Goal: Check status: Check status

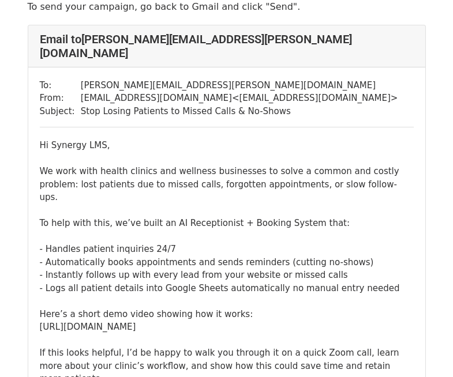
scroll to position [115, 0]
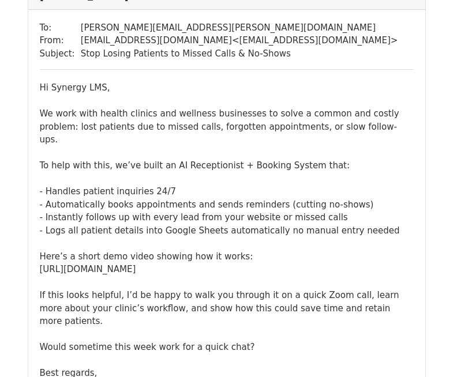
click at [217, 240] on div "Hi Synergy LMS, We work with health clinics and wellness businesses to solve a …" at bounding box center [227, 236] width 374 height 311
click at [216, 240] on div "Hi Synergy LMS, We work with health clinics and wellness businesses to solve a …" at bounding box center [227, 236] width 374 height 311
copy div "https://drive.google.com/file/d/1AhGbWadf4FxSh0oOLMvQU4TsmqWoDT4H/view?usp=shar…"
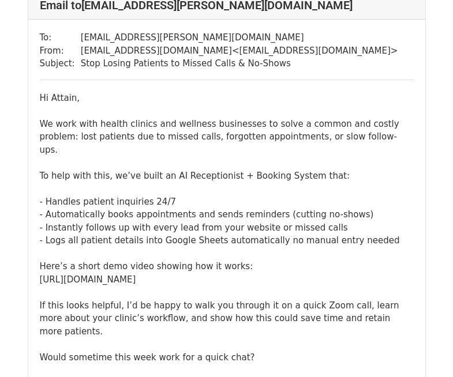
scroll to position [692, 0]
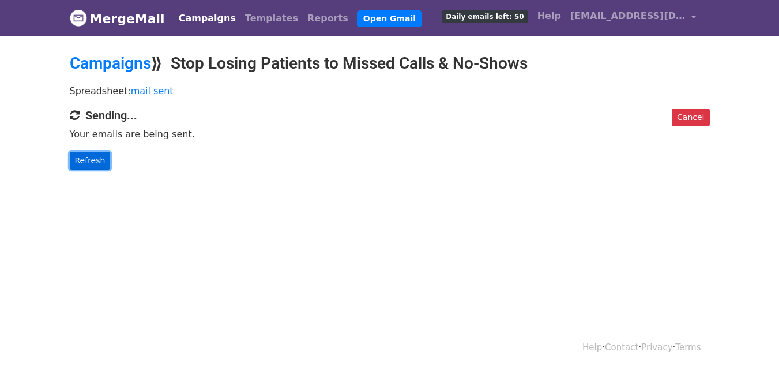
click at [90, 158] on link "Refresh" at bounding box center [90, 161] width 41 height 18
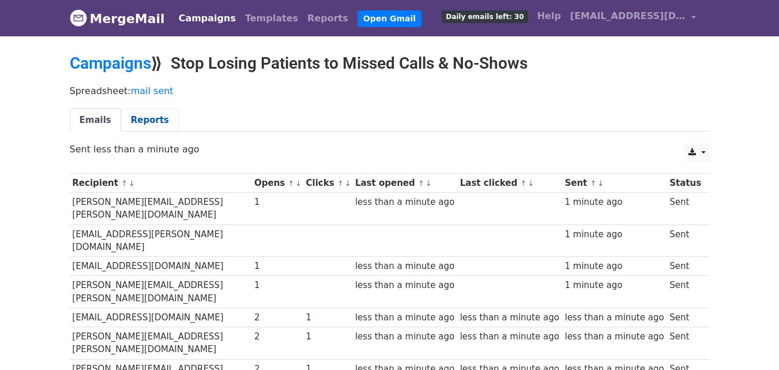
click at [143, 111] on link "Reports" at bounding box center [150, 120] width 58 height 24
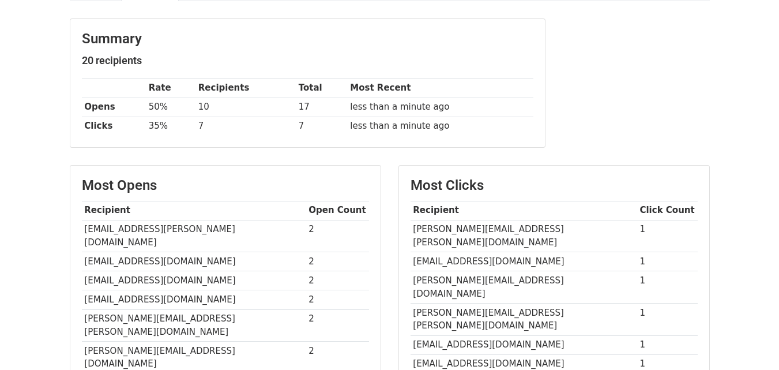
scroll to position [103, 0]
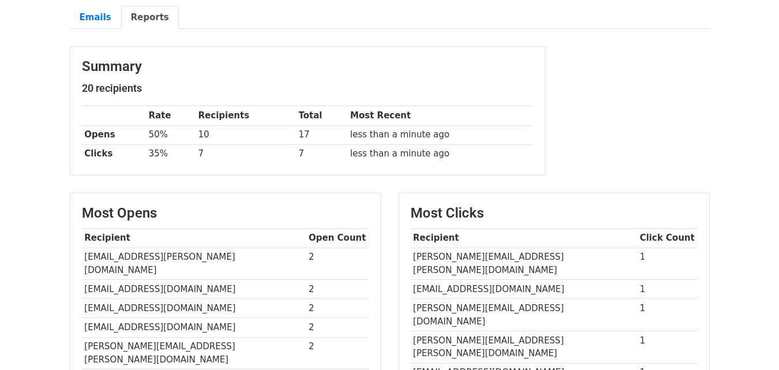
click at [167, 80] on div "Summary 20 recipients Rate Recipients Total Most Recent Opens 50% 10 17 less th…" at bounding box center [307, 111] width 475 height 128
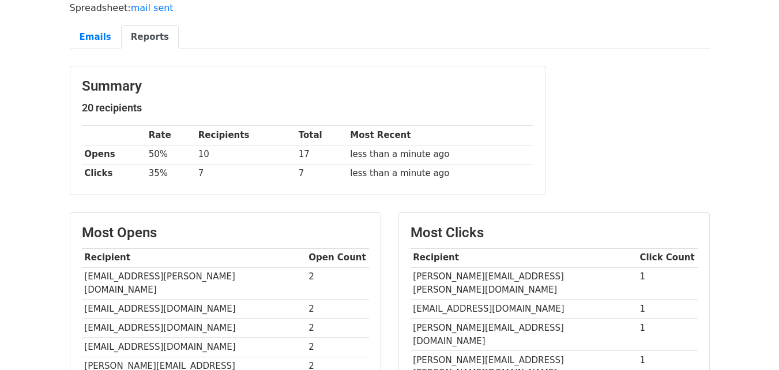
scroll to position [231, 0]
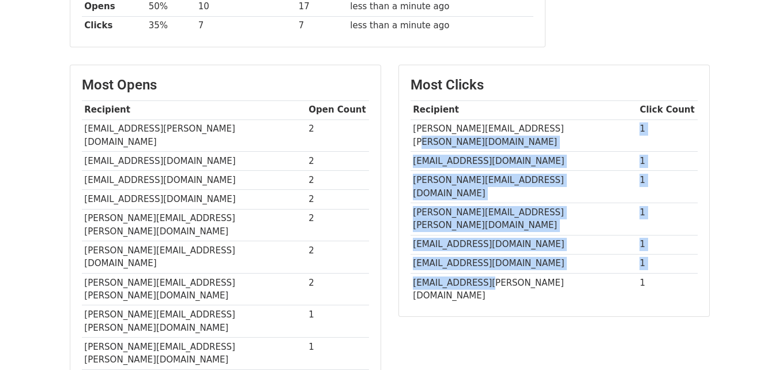
drag, startPoint x: 587, startPoint y: 129, endPoint x: 483, endPoint y: 234, distance: 147.2
click at [483, 234] on tbody "Recipient Click Count alison.howard@lovedayandco.com 1 daisy.slavkova@kyn.co.uk…" at bounding box center [554, 202] width 287 height 204
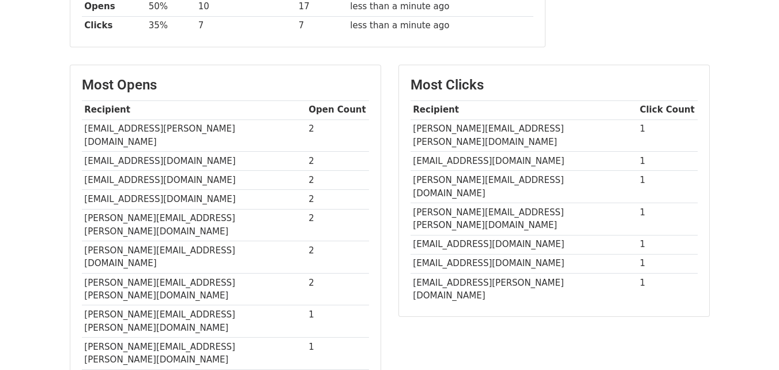
click at [491, 273] on td "[EMAIL_ADDRESS][PERSON_NAME][DOMAIN_NAME]" at bounding box center [524, 289] width 227 height 32
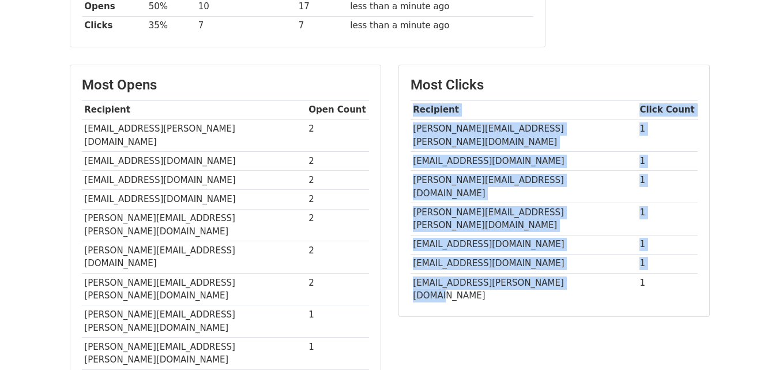
drag, startPoint x: 569, startPoint y: 238, endPoint x: 460, endPoint y: 253, distance: 110.0
click at [458, 261] on div "Most Clicks Recipient Click Count alison.howard@lovedayandco.com 1 daisy.slavko…" at bounding box center [554, 190] width 310 height 251
click at [466, 273] on td "[EMAIL_ADDRESS][PERSON_NAME][DOMAIN_NAME]" at bounding box center [524, 289] width 227 height 32
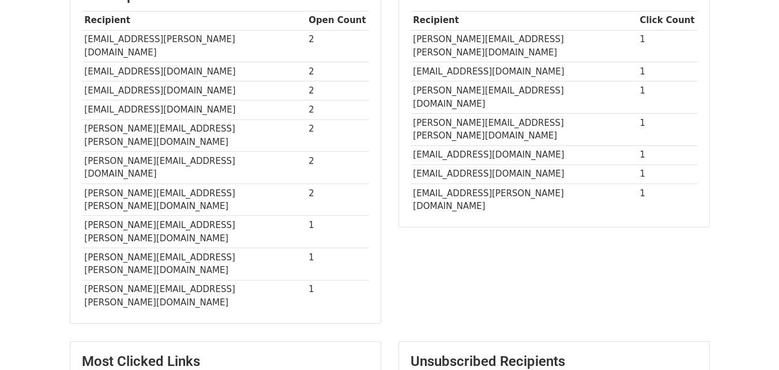
scroll to position [391, 0]
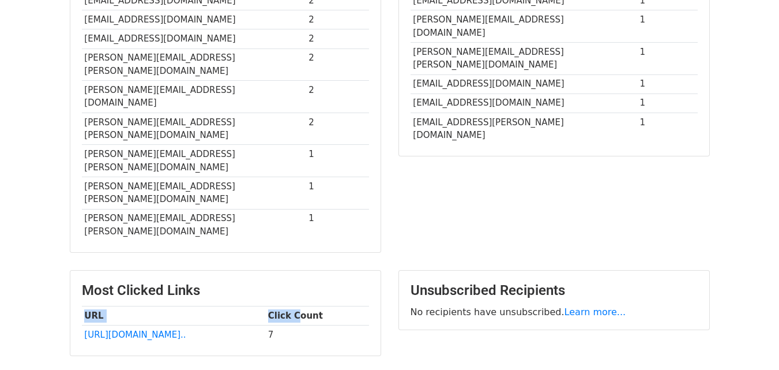
drag, startPoint x: 307, startPoint y: 232, endPoint x: 266, endPoint y: 250, distance: 44.7
click at [266, 306] on tbody "URL Click Count https://drive.google.com/fi... 7" at bounding box center [225, 325] width 287 height 38
click at [265, 325] on td "[URL][DOMAIN_NAME].." at bounding box center [173, 334] width 183 height 19
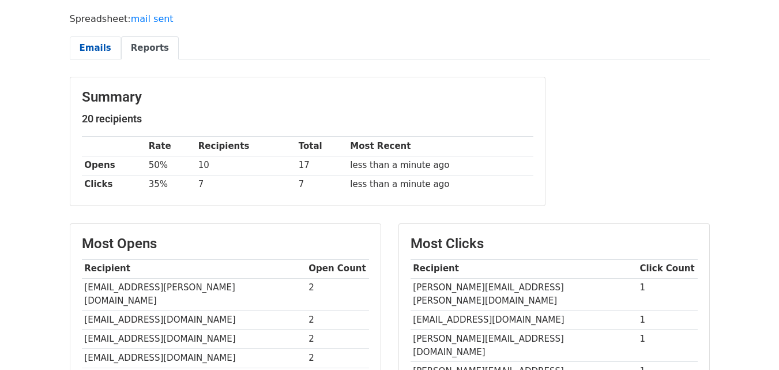
scroll to position [45, 0]
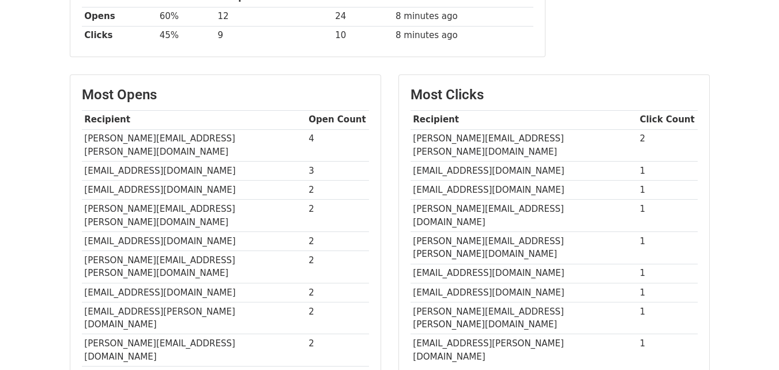
scroll to position [218, 0]
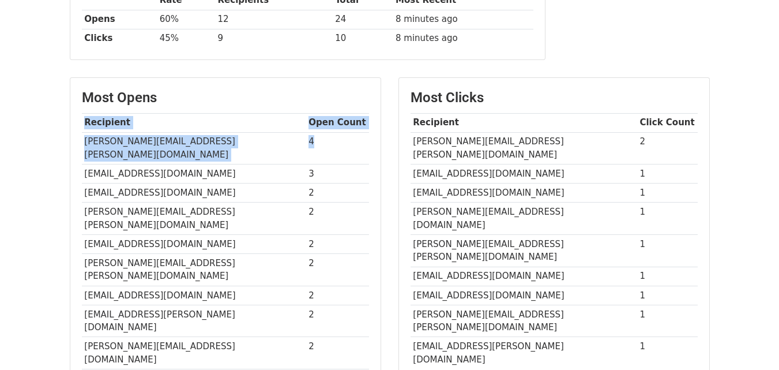
drag, startPoint x: 317, startPoint y: 142, endPoint x: 74, endPoint y: 173, distance: 244.7
click at [58, 190] on body "MergeMail Campaigns Templates Reports Open Gmail Daily emails left: 30 Help [EM…" at bounding box center [389, 178] width 779 height 792
click at [136, 135] on td "[PERSON_NAME][EMAIL_ADDRESS][PERSON_NAME][DOMAIN_NAME]" at bounding box center [194, 148] width 224 height 32
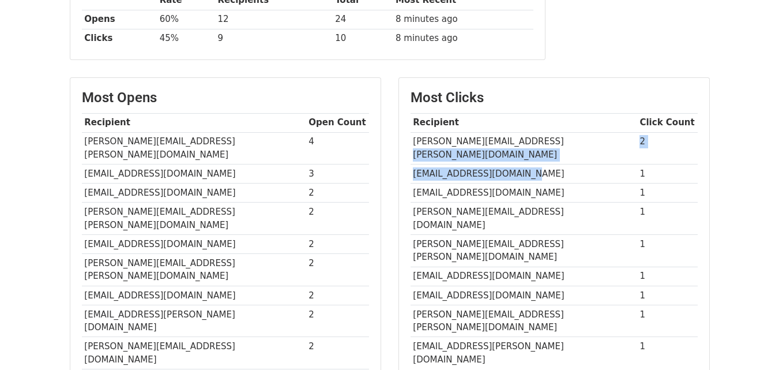
drag, startPoint x: 585, startPoint y: 150, endPoint x: 517, endPoint y: 157, distance: 68.4
click at [517, 157] on tbody "Recipient Click Count [PERSON_NAME][EMAIL_ADDRESS][PERSON_NAME][DOMAIN_NAME] 2 …" at bounding box center [554, 240] width 287 height 255
click at [517, 164] on td "[EMAIL_ADDRESS][DOMAIN_NAME]" at bounding box center [524, 173] width 227 height 19
click at [477, 164] on td "[EMAIL_ADDRESS][DOMAIN_NAME]" at bounding box center [524, 173] width 227 height 19
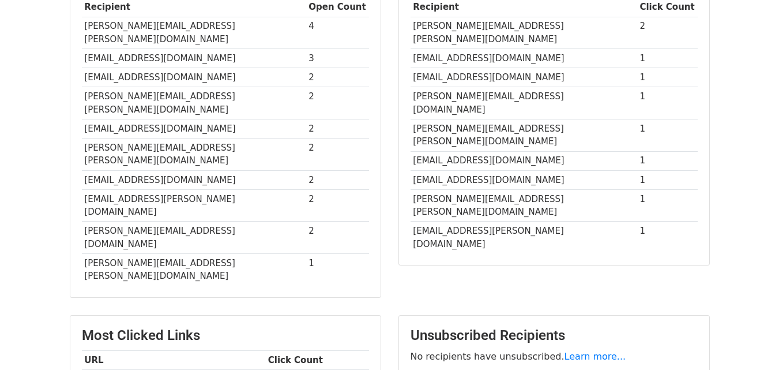
scroll to position [276, 0]
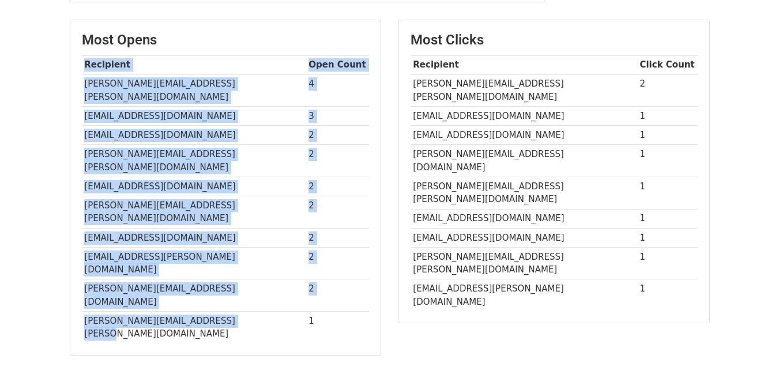
drag, startPoint x: 273, startPoint y: 255, endPoint x: 314, endPoint y: 273, distance: 43.9
click at [314, 273] on div "Most Opens Recipient Open Count daniel.dray@synergylms.co.uk 4 khenson@medicalp…" at bounding box center [225, 187] width 310 height 334
click at [321, 311] on td "1" at bounding box center [337, 327] width 63 height 32
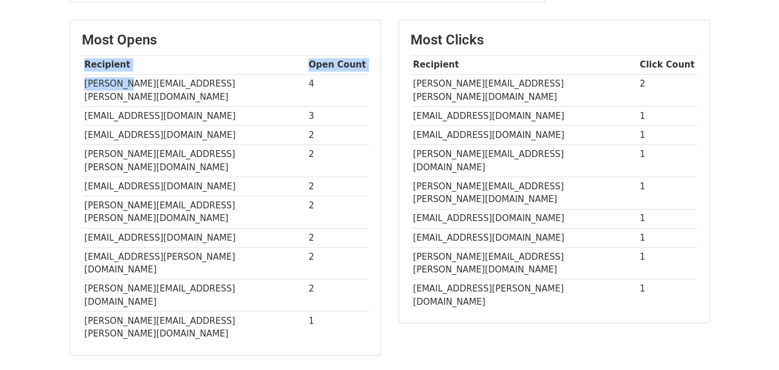
drag, startPoint x: 117, startPoint y: 83, endPoint x: 131, endPoint y: 268, distance: 185.7
click at [131, 268] on div "Most Opens Recipient Open Count daniel.dray@synergylms.co.uk 4 khenson@medicalp…" at bounding box center [225, 187] width 310 height 334
click at [136, 311] on td "[PERSON_NAME][EMAIL_ADDRESS][PERSON_NAME][DOMAIN_NAME]" at bounding box center [194, 327] width 224 height 32
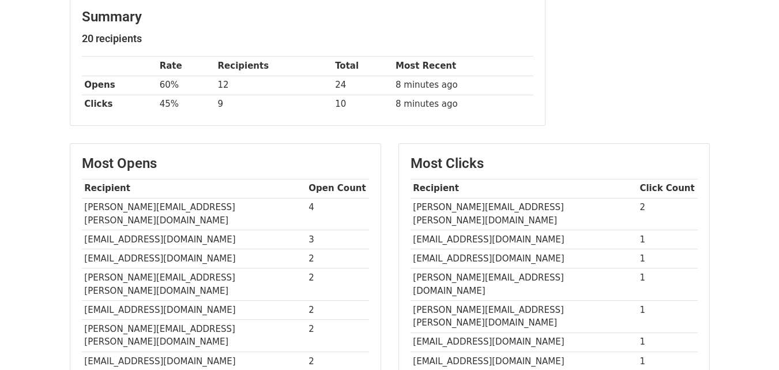
scroll to position [173, 0]
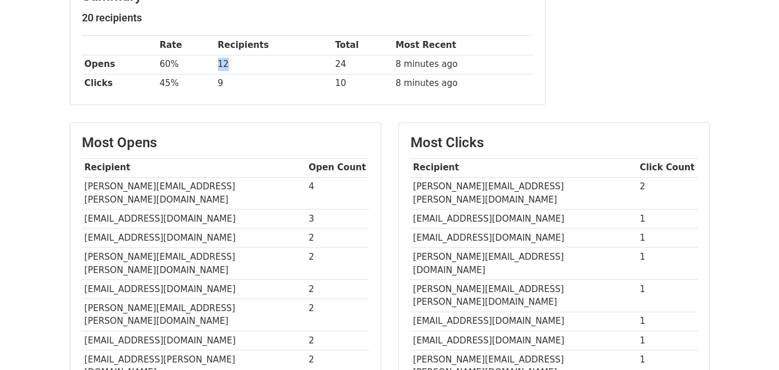
drag, startPoint x: 224, startPoint y: 60, endPoint x: 232, endPoint y: 110, distance: 50.2
click at [215, 75] on tbody "Rate Recipients Total Most Recent Opens 60% 12 24 8 minutes ago Clicks 45% 9 10…" at bounding box center [307, 64] width 451 height 57
click at [263, 133] on div "Most Opens Recipient Open Count daniel.dray@synergylms.co.uk 4 khenson@medicalp…" at bounding box center [225, 290] width 310 height 334
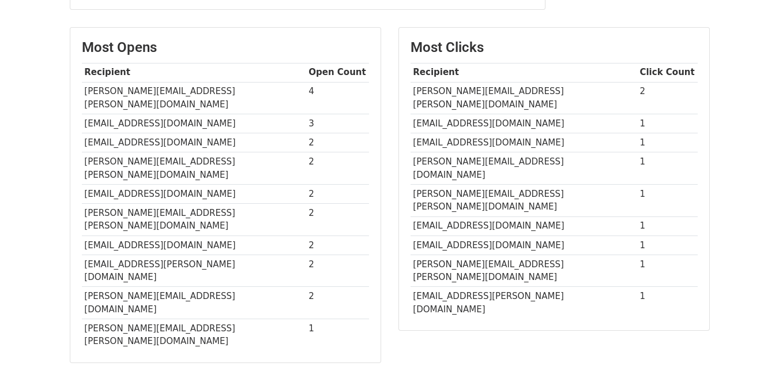
scroll to position [288, 0]
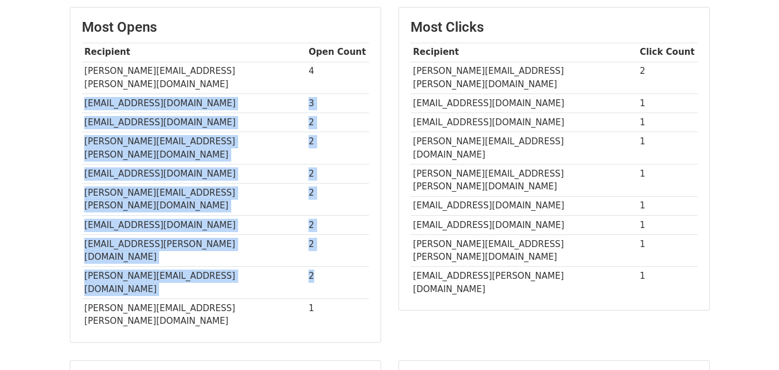
drag, startPoint x: 300, startPoint y: 222, endPoint x: 298, endPoint y: 77, distance: 145.3
click at [298, 77] on tbody "Recipient Open Count daniel.dray@synergylms.co.uk 4 khenson@medicalpropertiestr…" at bounding box center [225, 187] width 287 height 288
click at [349, 234] on td "2" at bounding box center [337, 250] width 63 height 32
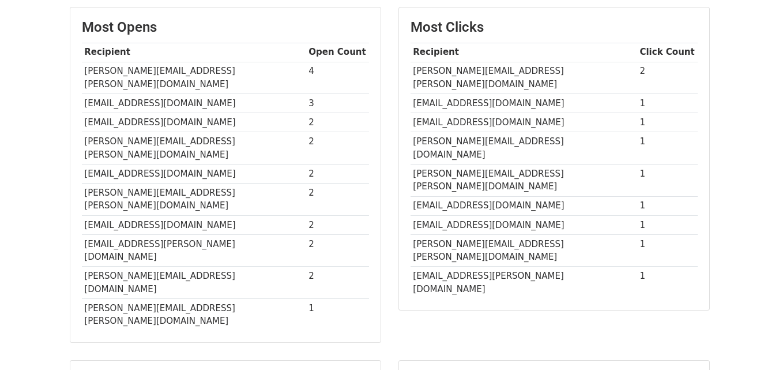
click at [555, 266] on td "[EMAIL_ADDRESS][PERSON_NAME][DOMAIN_NAME]" at bounding box center [524, 282] width 227 height 32
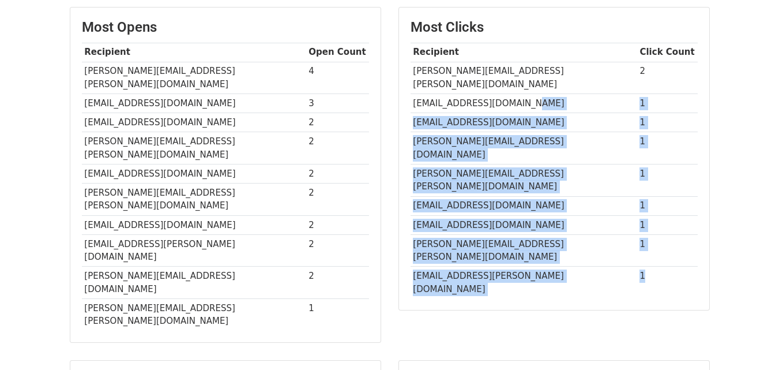
drag, startPoint x: 635, startPoint y: 225, endPoint x: 605, endPoint y: 89, distance: 138.8
click at [605, 89] on tbody "Recipient Click Count daniel.dray@synergylms.co.uk 2 daisy.slavkova@kyn.co.uk 1…" at bounding box center [554, 170] width 287 height 255
click at [605, 94] on td "[EMAIL_ADDRESS][DOMAIN_NAME]" at bounding box center [524, 103] width 227 height 19
click at [502, 196] on td "[EMAIL_ADDRESS][DOMAIN_NAME]" at bounding box center [524, 205] width 227 height 19
click at [495, 196] on td "[EMAIL_ADDRESS][DOMAIN_NAME]" at bounding box center [524, 205] width 227 height 19
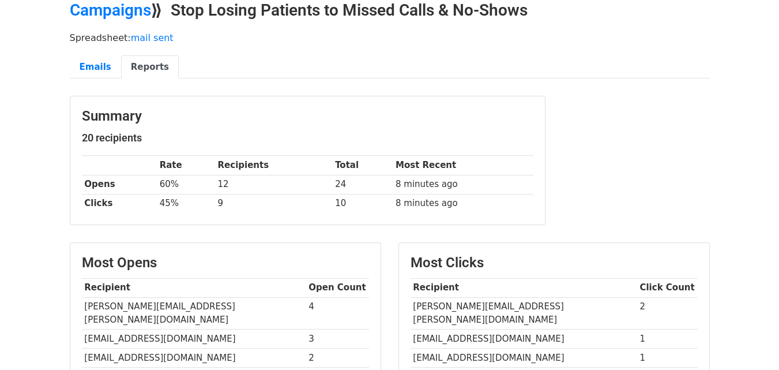
scroll to position [0, 0]
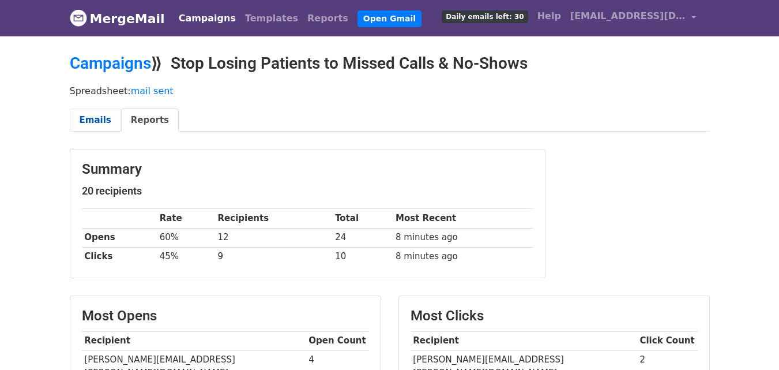
click at [104, 113] on link "Emails" at bounding box center [95, 120] width 51 height 24
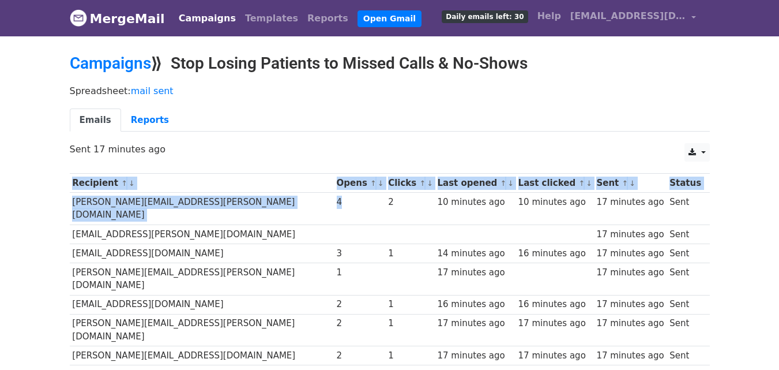
drag, startPoint x: 318, startPoint y: 200, endPoint x: 69, endPoint y: 208, distance: 249.8
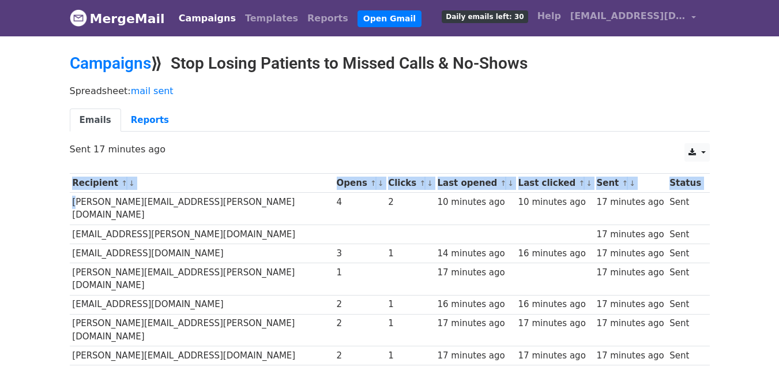
drag, startPoint x: 69, startPoint y: 203, endPoint x: 752, endPoint y: 202, distance: 682.7
click at [752, 200] on body "MergeMail Campaigns Templates Reports Open Gmail Daily emails left: 30 Help hqs…" at bounding box center [389, 360] width 779 height 720
click at [752, 203] on body "MergeMail Campaigns Templates Reports Open Gmail Daily emails left: 30 Help hqs…" at bounding box center [389, 360] width 779 height 720
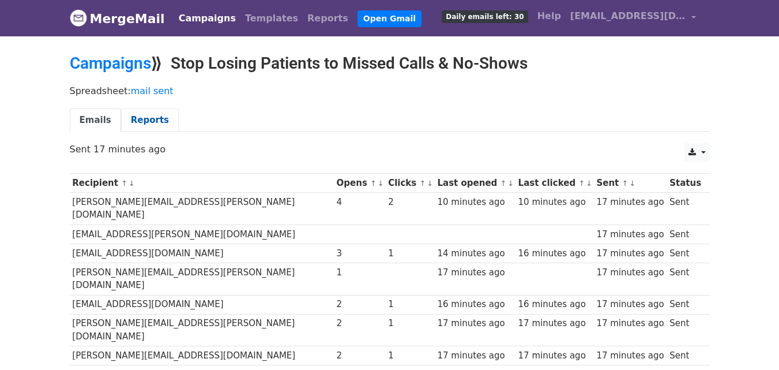
click at [137, 121] on link "Reports" at bounding box center [150, 120] width 58 height 24
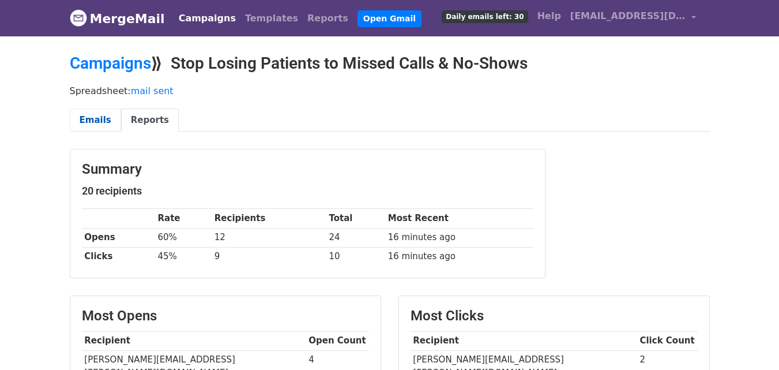
click at [80, 110] on link "Emails" at bounding box center [95, 120] width 51 height 24
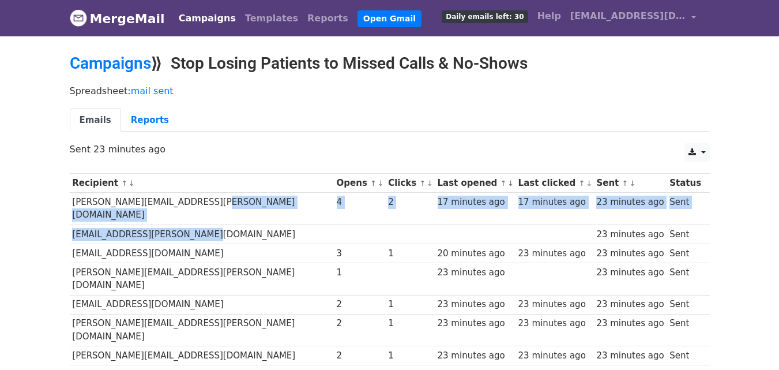
drag, startPoint x: 268, startPoint y: 198, endPoint x: 206, endPoint y: 223, distance: 66.0
click at [209, 224] on td "cariad.burgess@attain.co.uk" at bounding box center [202, 233] width 264 height 19
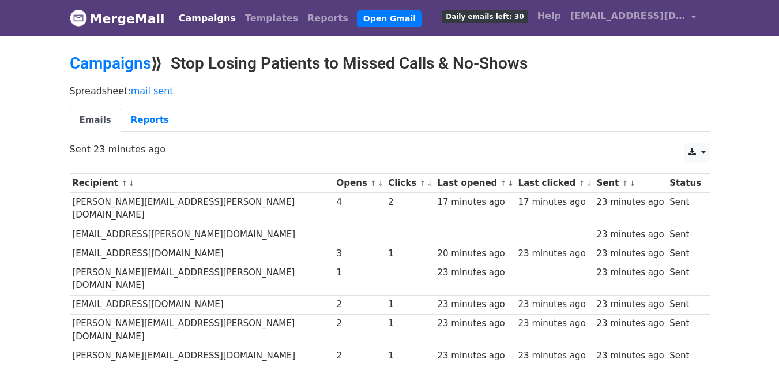
click at [226, 243] on td "khenson@medicalpropertiestrust.com" at bounding box center [202, 252] width 264 height 19
drag, startPoint x: 226, startPoint y: 241, endPoint x: 215, endPoint y: 240, distance: 11.0
click at [215, 243] on td "[EMAIL_ADDRESS][DOMAIN_NAME]" at bounding box center [202, 252] width 264 height 19
click at [135, 120] on link "Reports" at bounding box center [150, 120] width 58 height 24
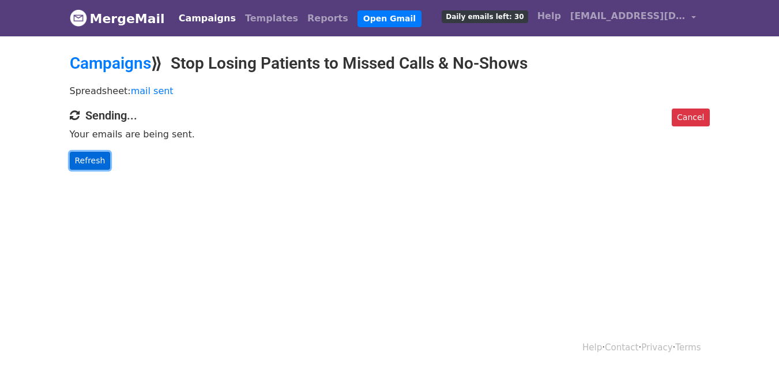
drag, startPoint x: 131, startPoint y: 195, endPoint x: 73, endPoint y: 151, distance: 73.2
click at [73, 152] on link "Refresh" at bounding box center [90, 161] width 41 height 18
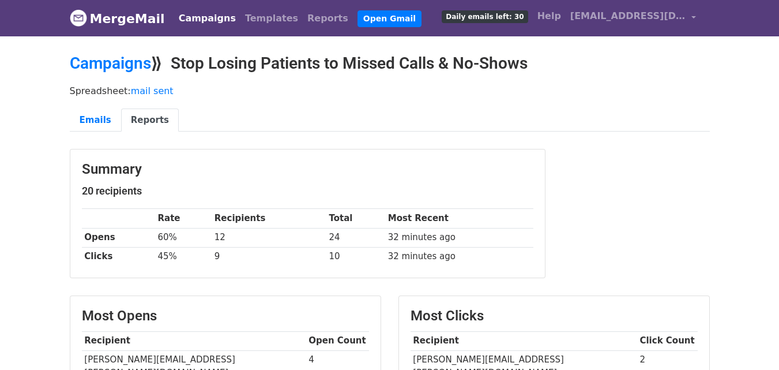
scroll to position [58, 0]
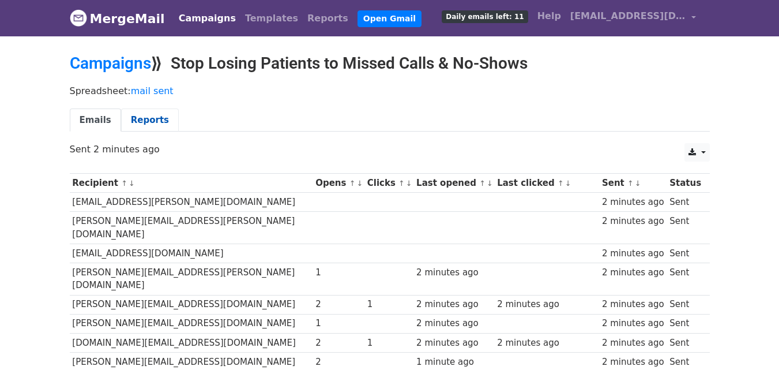
click at [145, 123] on link "Reports" at bounding box center [150, 120] width 58 height 24
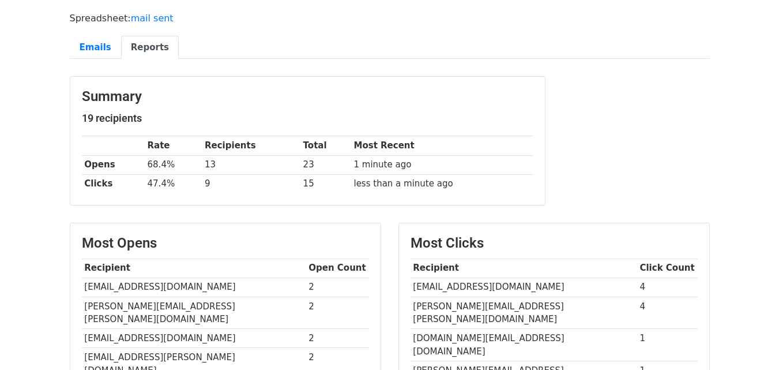
scroll to position [58, 0]
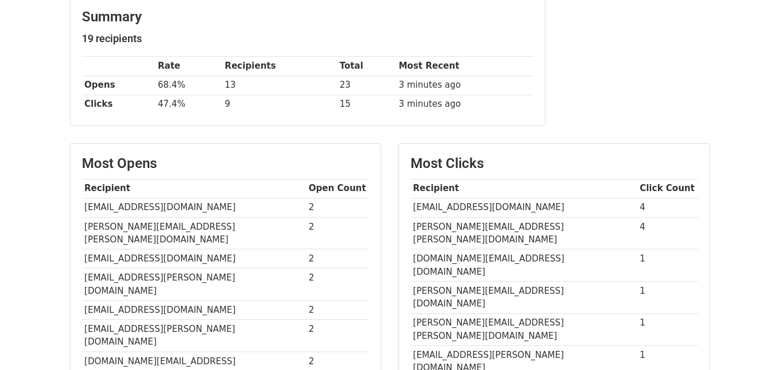
scroll to position [173, 0]
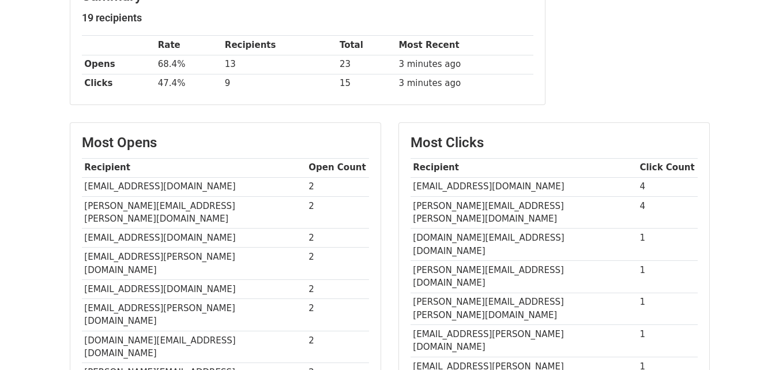
drag, startPoint x: 549, startPoint y: 185, endPoint x: 481, endPoint y: 191, distance: 68.3
click at [475, 191] on td "[EMAIL_ADDRESS][DOMAIN_NAME]" at bounding box center [524, 186] width 227 height 19
drag, startPoint x: 560, startPoint y: 205, endPoint x: 468, endPoint y: 211, distance: 91.9
click at [468, 211] on td "[PERSON_NAME][EMAIL_ADDRESS][PERSON_NAME][DOMAIN_NAME]" at bounding box center [524, 212] width 227 height 32
click at [496, 206] on td "[PERSON_NAME][EMAIL_ADDRESS][PERSON_NAME][DOMAIN_NAME]" at bounding box center [524, 212] width 227 height 32
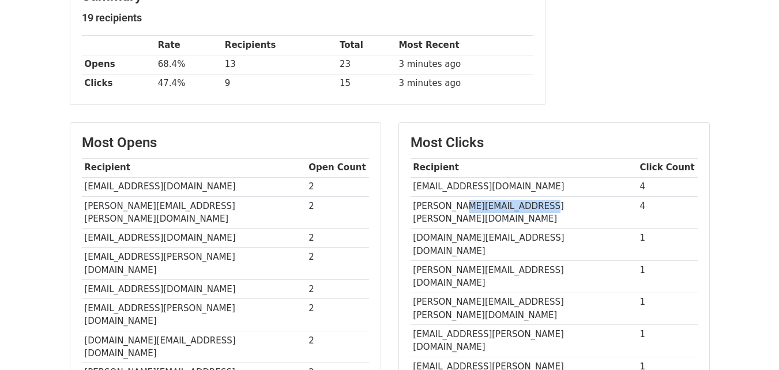
click at [550, 202] on td "[PERSON_NAME][EMAIL_ADDRESS][PERSON_NAME][DOMAIN_NAME]" at bounding box center [524, 212] width 227 height 32
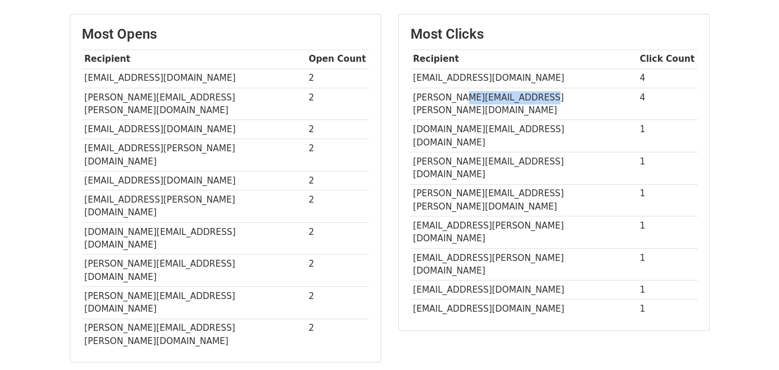
scroll to position [288, 0]
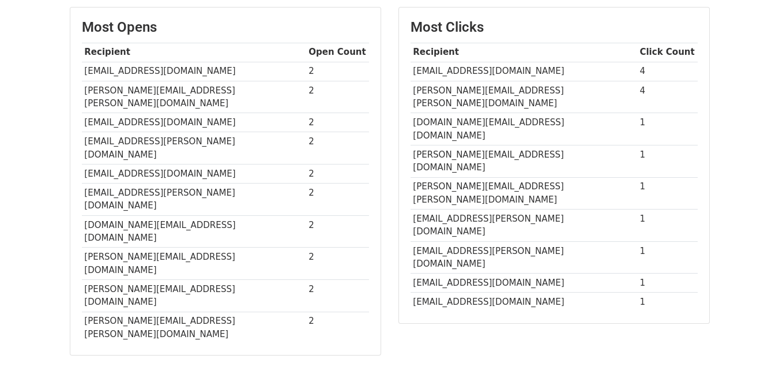
drag, startPoint x: 304, startPoint y: 247, endPoint x: 261, endPoint y: 248, distance: 42.7
click at [261, 311] on td "[PERSON_NAME][EMAIL_ADDRESS][PERSON_NAME][DOMAIN_NAME]" at bounding box center [194, 327] width 224 height 32
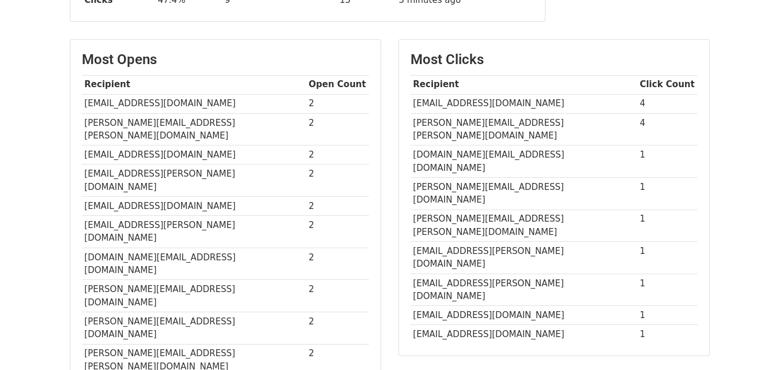
scroll to position [218, 0]
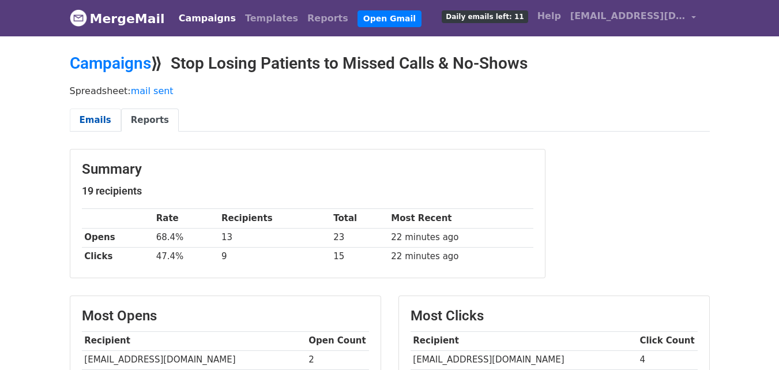
click at [107, 117] on link "Emails" at bounding box center [95, 120] width 51 height 24
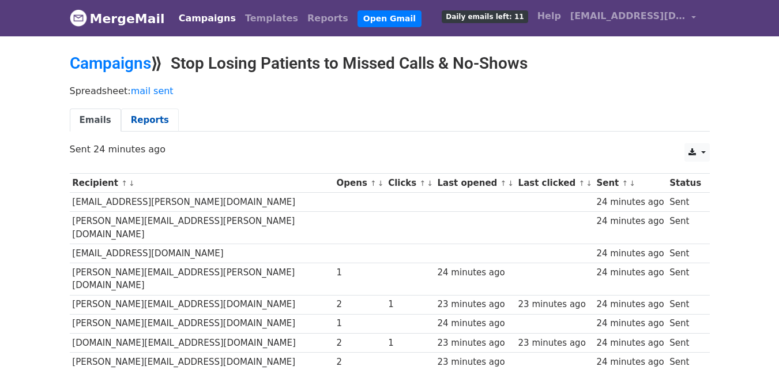
click at [137, 119] on link "Reports" at bounding box center [150, 120] width 58 height 24
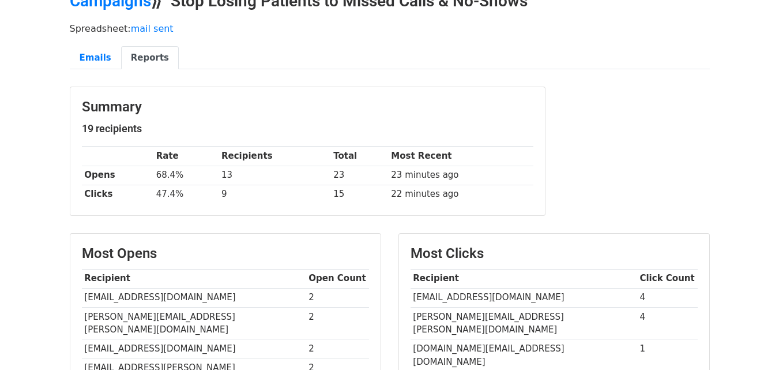
scroll to position [58, 0]
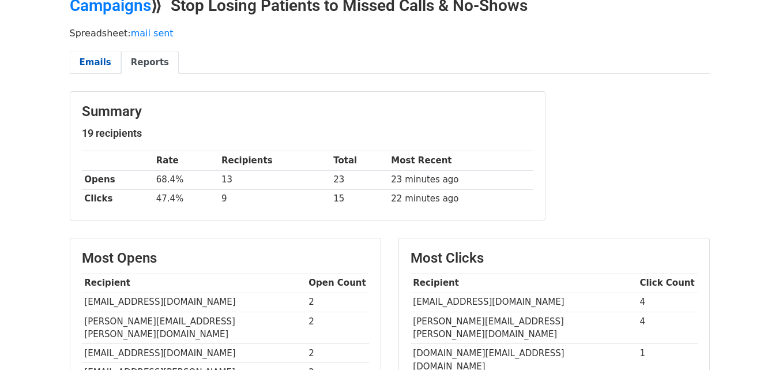
click at [95, 64] on link "Emails" at bounding box center [95, 63] width 51 height 24
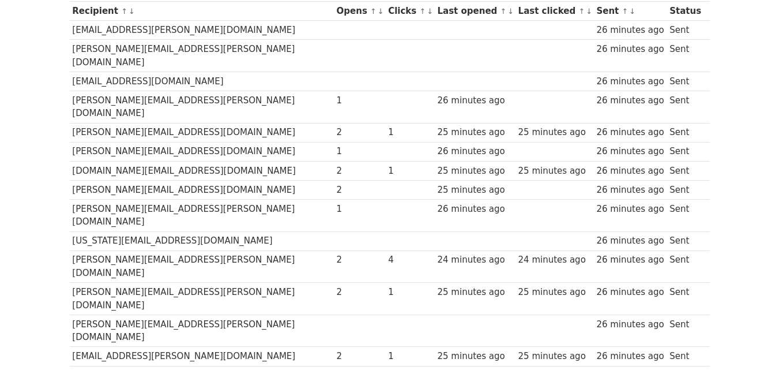
scroll to position [229, 0]
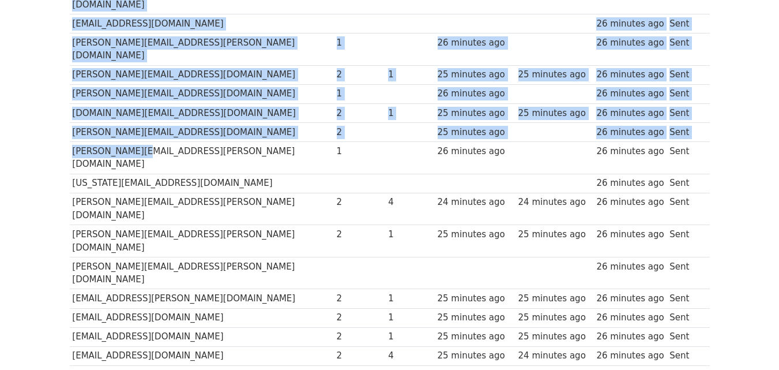
drag, startPoint x: 67, startPoint y: 123, endPoint x: 128, endPoint y: 126, distance: 61.2
click at [133, 122] on div "Recipient ↑ ↓ Opens ↑ ↓ Clicks ↑ ↓ Last opened ↑ ↓ Last clicked ↑ ↓ Sent ↑ ↓ St…" at bounding box center [389, 175] width 657 height 475
click at [127, 141] on td "alex.smithson@medshr.net" at bounding box center [202, 157] width 264 height 32
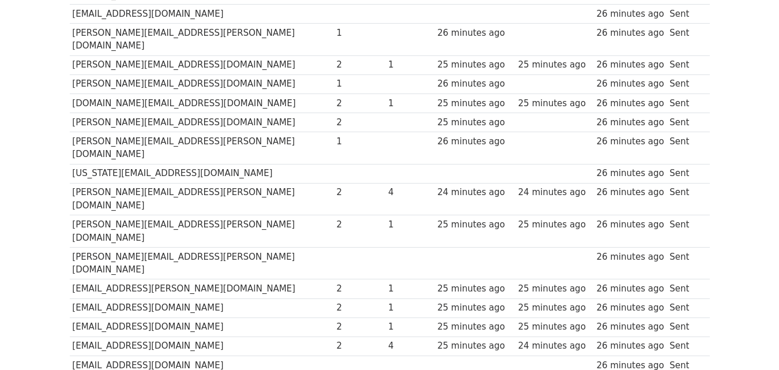
scroll to position [287, 0]
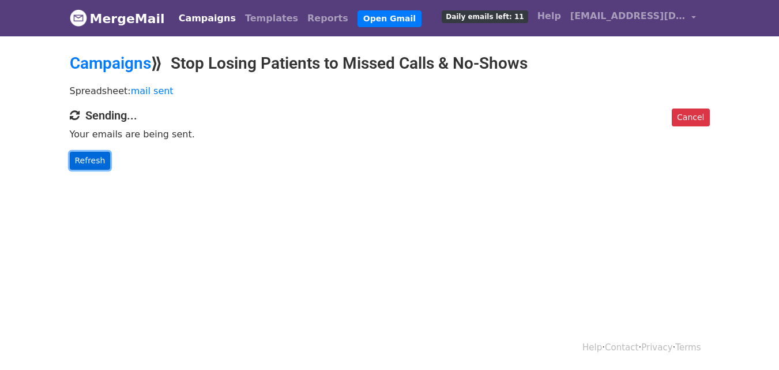
click at [86, 156] on link "Refresh" at bounding box center [90, 161] width 41 height 18
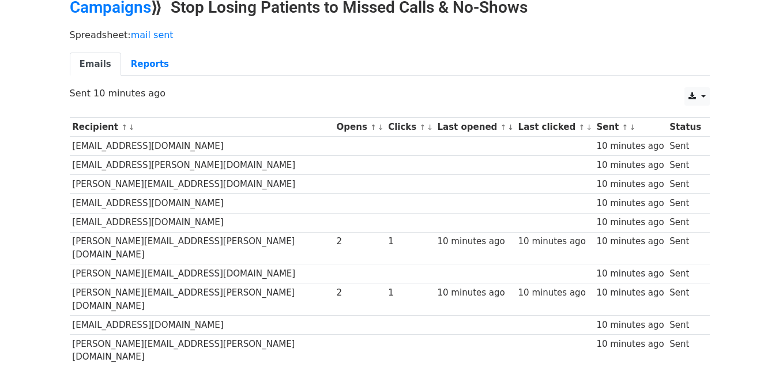
scroll to position [58, 0]
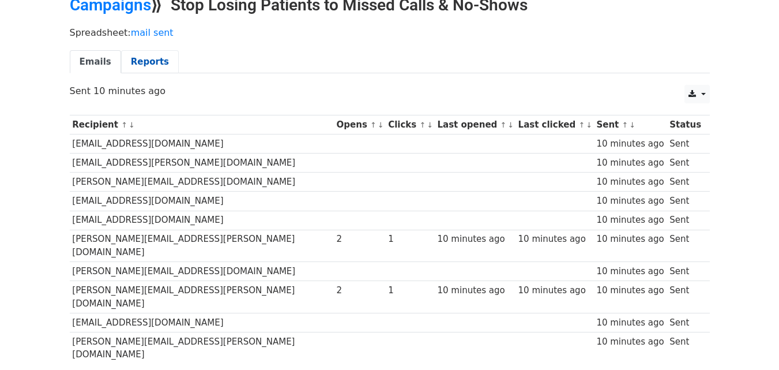
click at [132, 55] on link "Reports" at bounding box center [150, 62] width 58 height 24
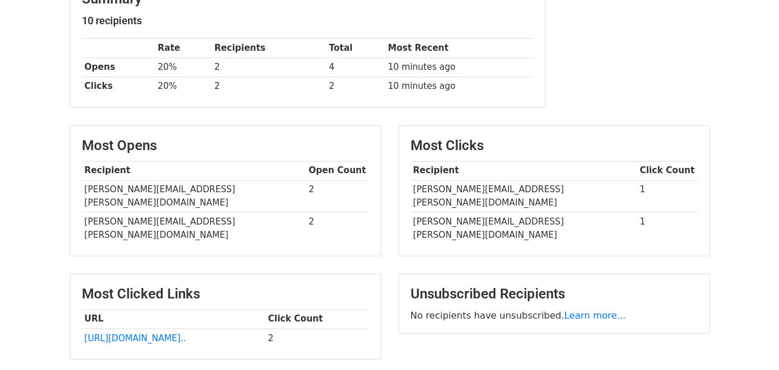
scroll to position [173, 0]
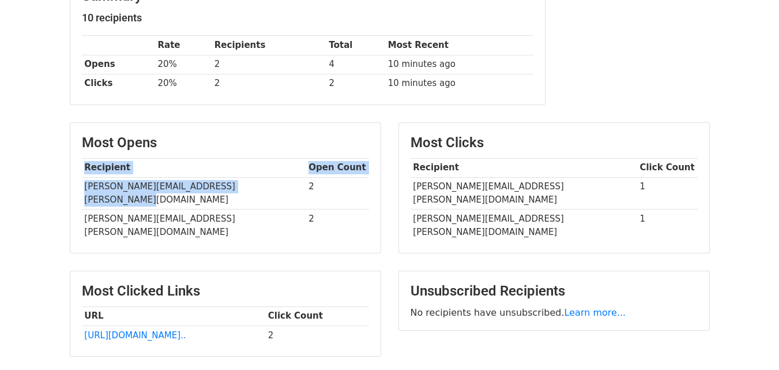
drag, startPoint x: 252, startPoint y: 189, endPoint x: 81, endPoint y: 149, distance: 175.4
click at [64, 191] on div "Most Opens Recipient Open Count chris.griffin@teamsupporthealthcare.co.uk 2 ter…" at bounding box center [225, 193] width 329 height 142
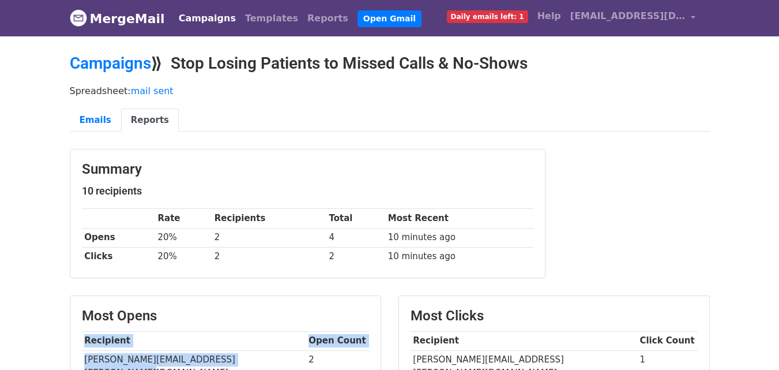
scroll to position [58, 0]
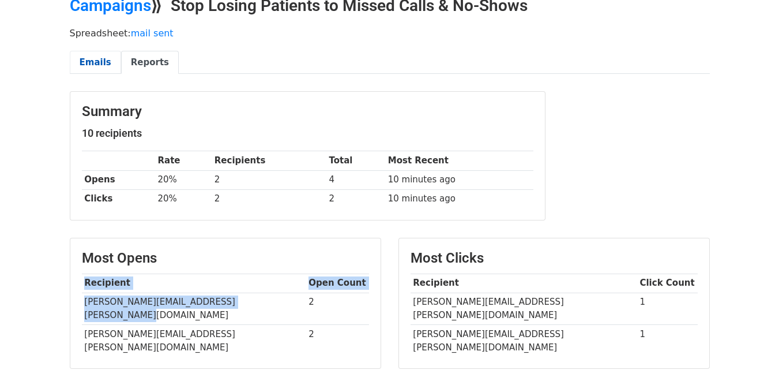
click at [93, 63] on link "Emails" at bounding box center [95, 63] width 51 height 24
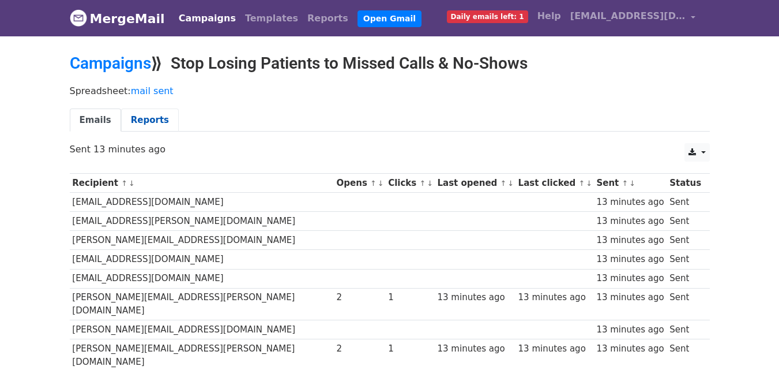
click at [121, 110] on link "Reports" at bounding box center [150, 120] width 58 height 24
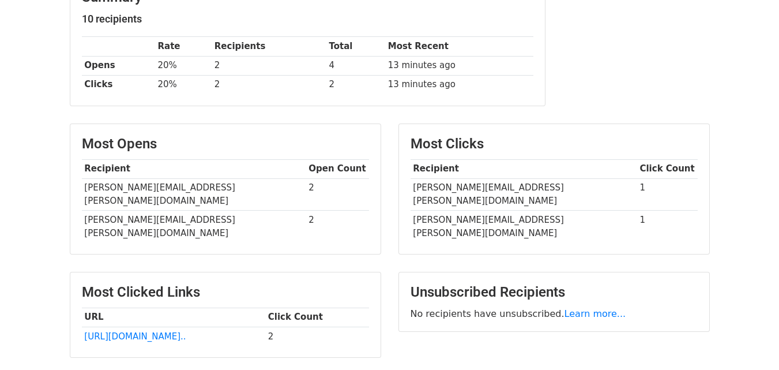
scroll to position [173, 0]
